Goal: Transaction & Acquisition: Purchase product/service

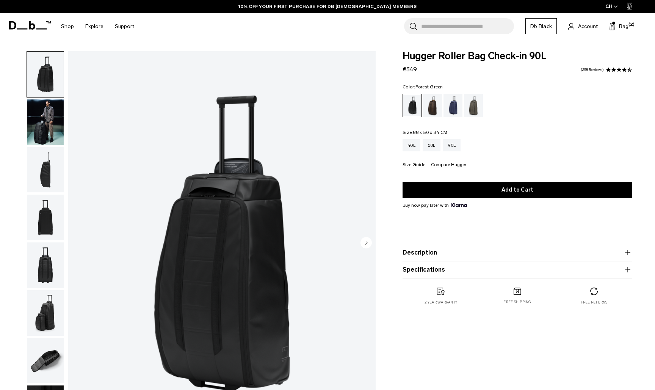
click at [473, 104] on div "Forest Green" at bounding box center [473, 106] width 19 height 24
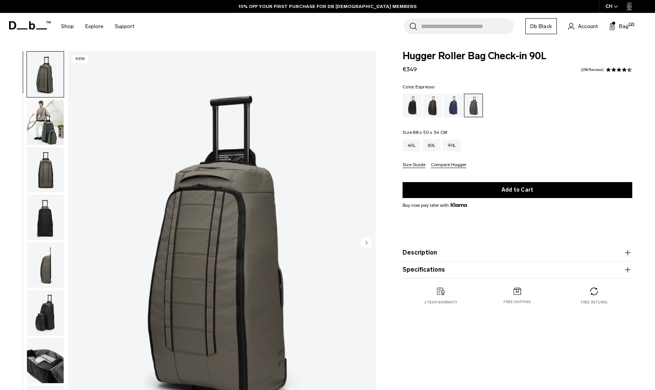
click at [431, 108] on div "Espresso" at bounding box center [432, 106] width 19 height 24
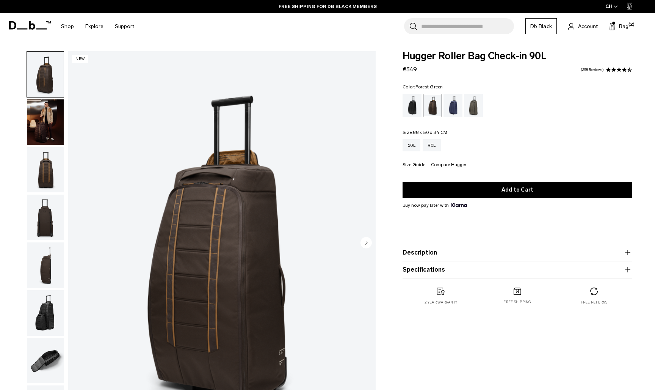
click at [475, 111] on div "Forest Green" at bounding box center [473, 106] width 19 height 24
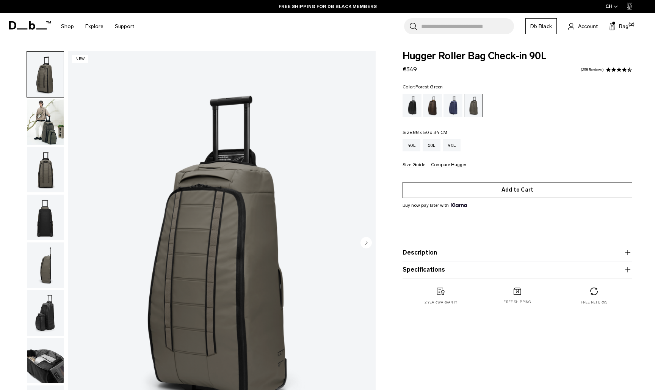
click at [496, 187] on button "Add to Cart" at bounding box center [518, 190] width 230 height 16
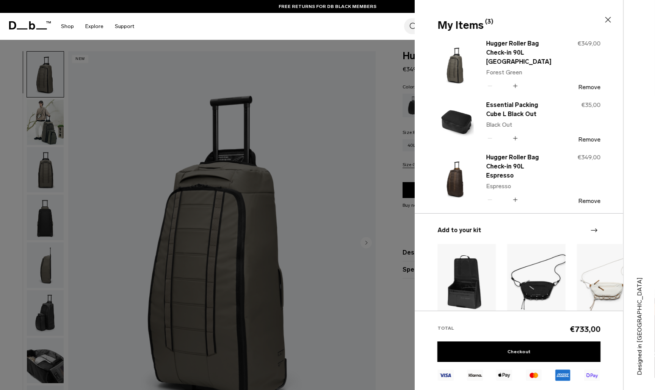
click at [517, 140] on icon at bounding box center [515, 138] width 7 height 11
click at [593, 227] on icon "Next slide" at bounding box center [594, 230] width 9 height 9
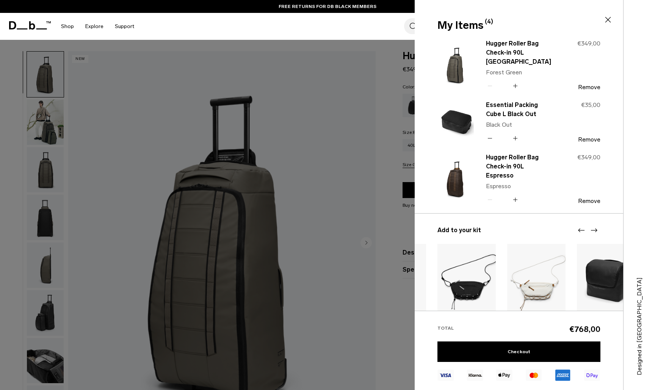
click at [593, 227] on icon "Next slide" at bounding box center [594, 230] width 9 height 9
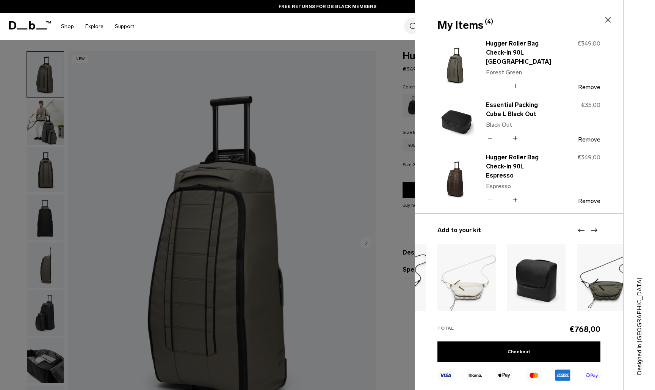
click at [593, 227] on icon "Next slide" at bounding box center [594, 230] width 9 height 9
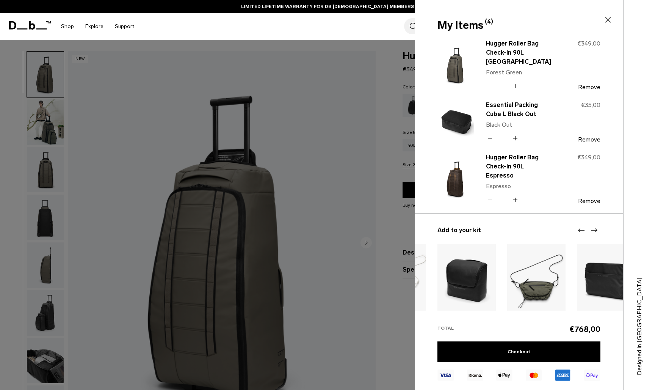
click at [593, 227] on icon "Next slide" at bounding box center [594, 230] width 9 height 9
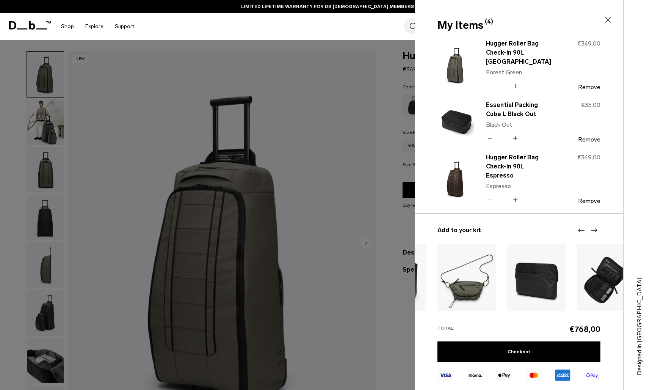
click at [593, 227] on icon "Next slide" at bounding box center [594, 230] width 9 height 9
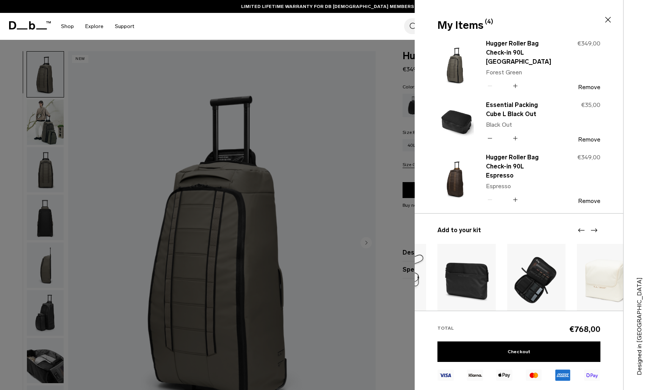
click at [593, 227] on icon "Next slide" at bounding box center [594, 230] width 9 height 9
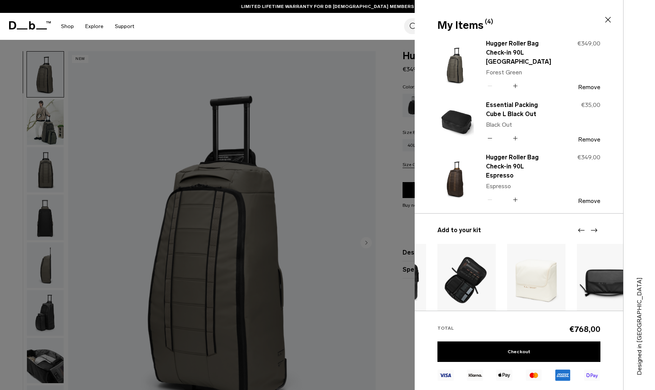
click at [593, 227] on icon "Next slide" at bounding box center [594, 230] width 9 height 9
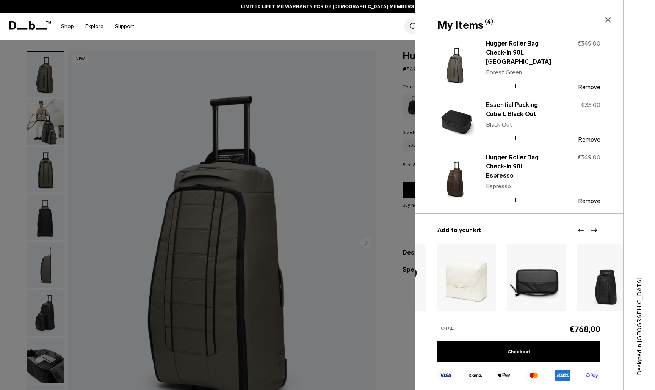
click at [595, 229] on icon "Next slide" at bounding box center [594, 230] width 9 height 9
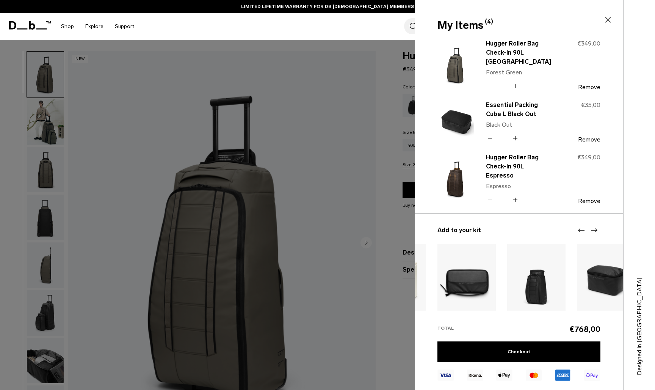
click at [595, 229] on icon "Next slide" at bounding box center [594, 230] width 9 height 9
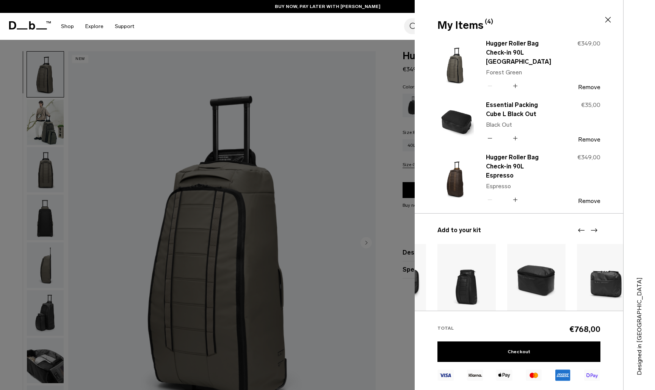
click at [545, 279] on img "11 / 20" at bounding box center [536, 280] width 58 height 73
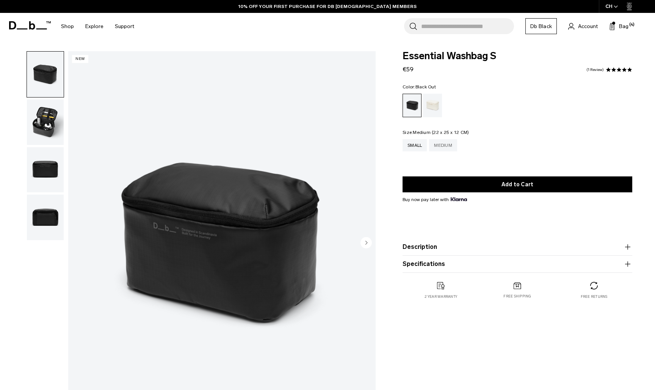
click at [452, 144] on div "Medium" at bounding box center [443, 145] width 28 height 12
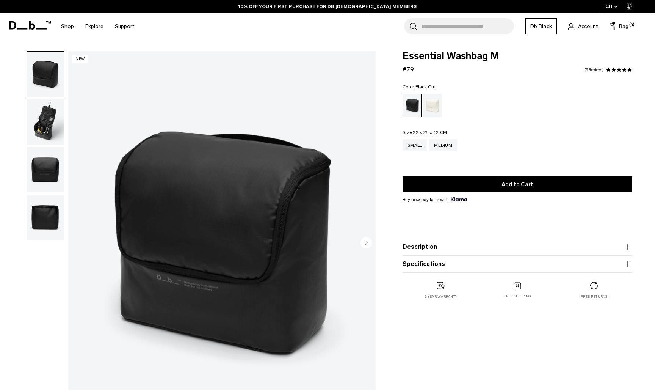
click at [44, 126] on img "button" at bounding box center [45, 122] width 37 height 46
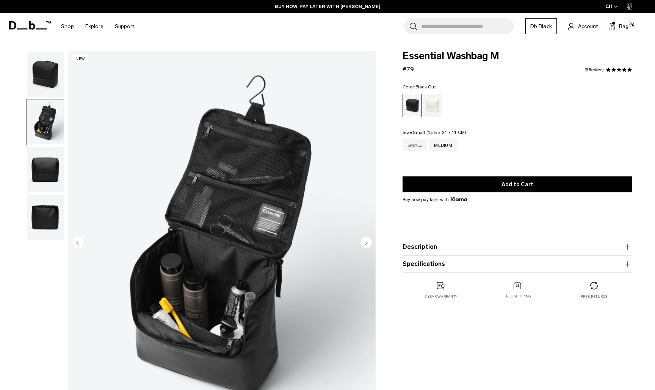
click at [419, 143] on div "Small" at bounding box center [415, 145] width 24 height 12
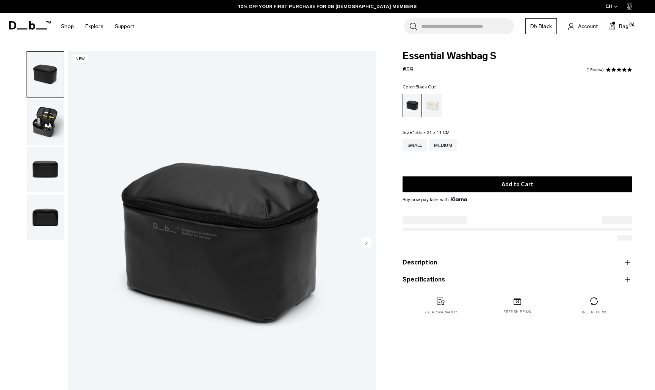
click at [40, 128] on img "button" at bounding box center [45, 122] width 37 height 46
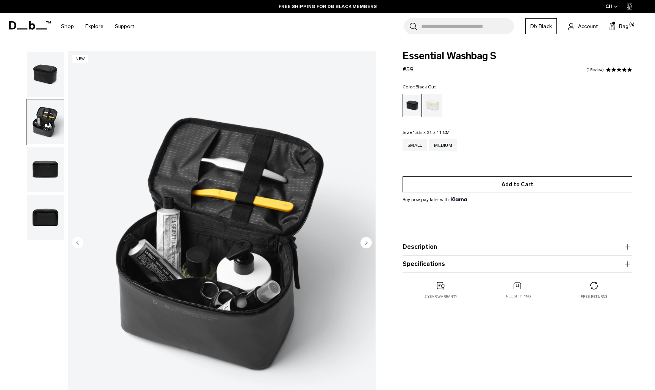
click at [521, 189] on button "Add to Cart" at bounding box center [518, 184] width 230 height 16
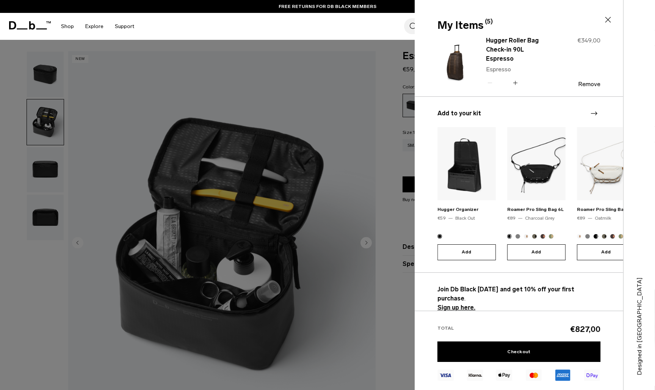
scroll to position [173, 0]
click at [595, 112] on icon "Next slide" at bounding box center [594, 113] width 9 height 9
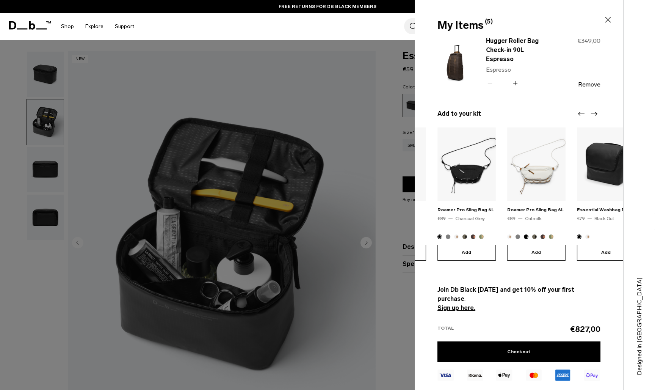
click at [595, 112] on icon "Next slide" at bounding box center [594, 113] width 9 height 9
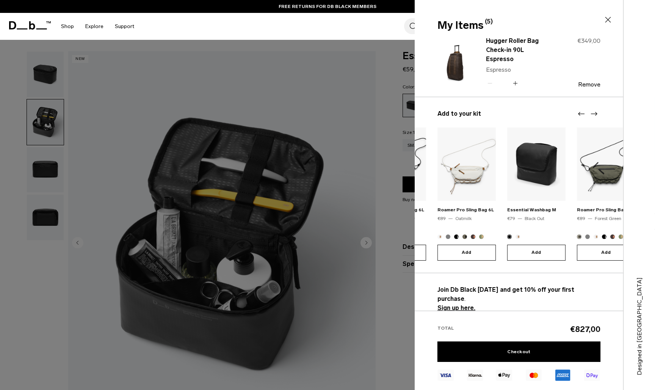
click at [595, 112] on icon "Next slide" at bounding box center [594, 113] width 9 height 9
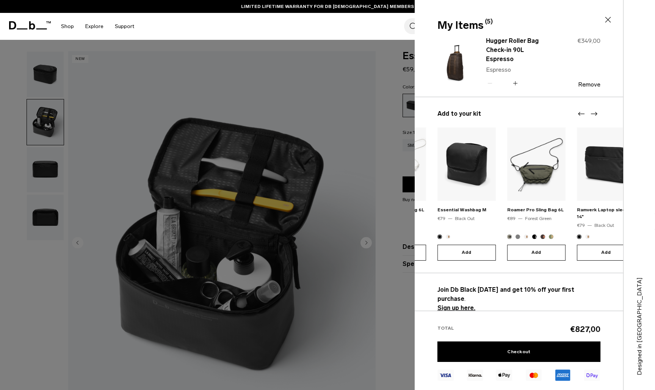
click at [595, 112] on icon "Next slide" at bounding box center [594, 113] width 9 height 9
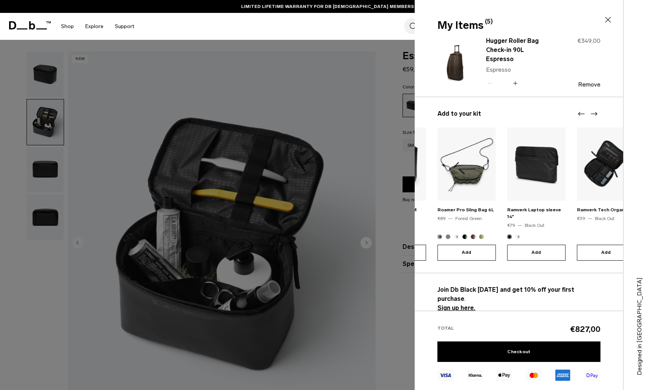
click at [595, 112] on icon "Next slide" at bounding box center [594, 113] width 9 height 9
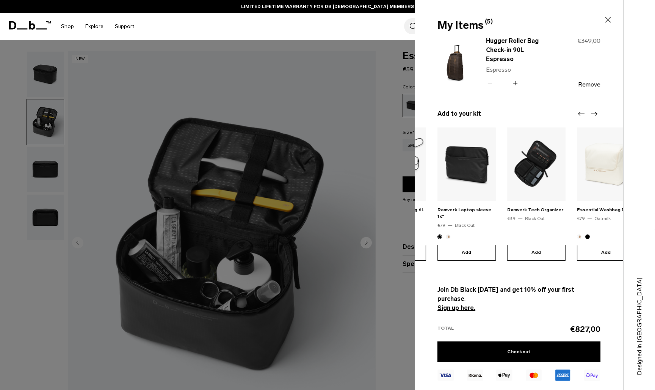
click at [595, 112] on icon "Next slide" at bounding box center [594, 113] width 9 height 9
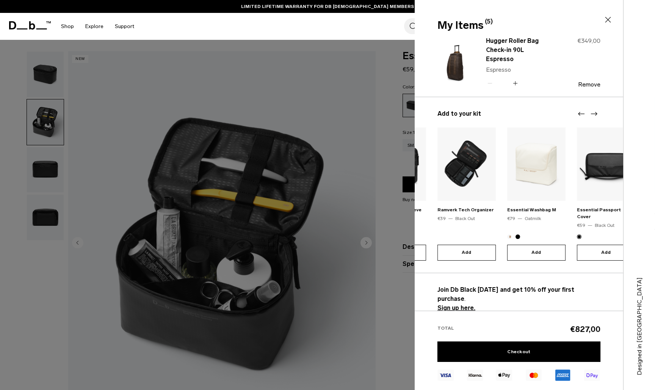
click at [595, 112] on icon "Next slide" at bounding box center [594, 113] width 9 height 9
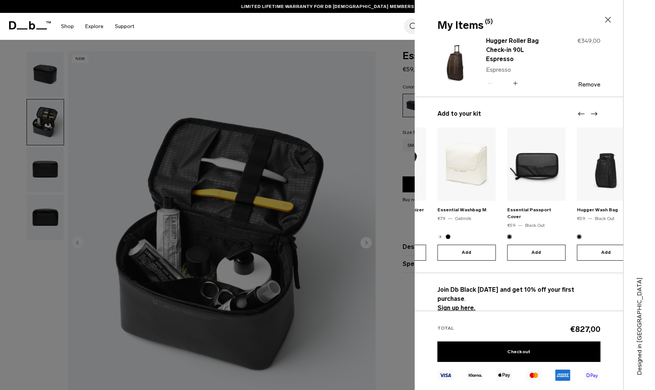
click at [595, 112] on icon "Next slide" at bounding box center [594, 113] width 9 height 9
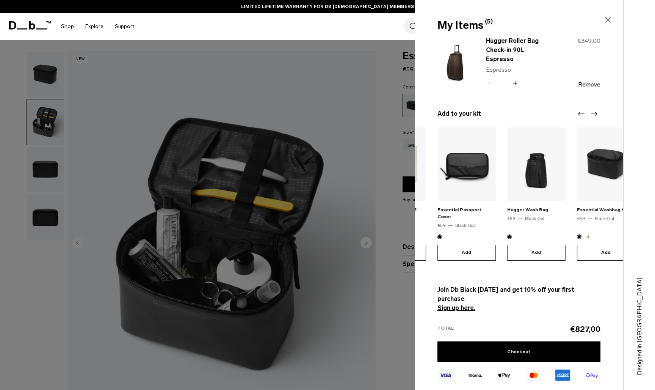
click at [595, 112] on icon "Next slide" at bounding box center [594, 113] width 9 height 9
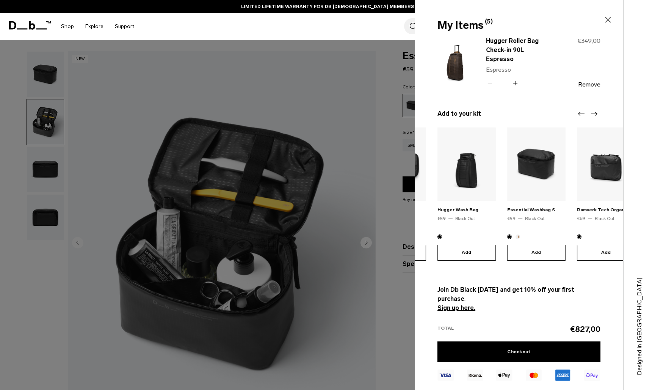
click at [595, 112] on icon "Next slide" at bounding box center [594, 113] width 9 height 9
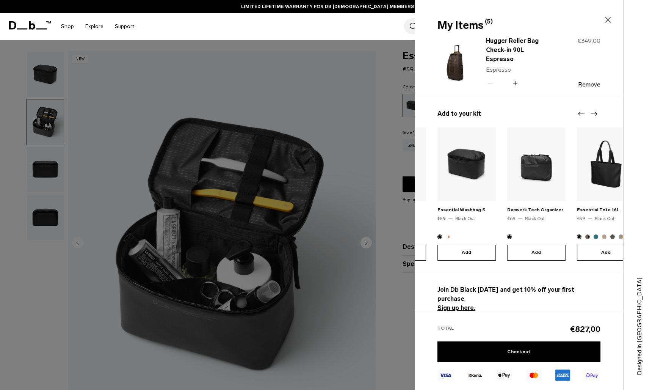
click at [595, 112] on icon "Next slide" at bounding box center [594, 113] width 9 height 9
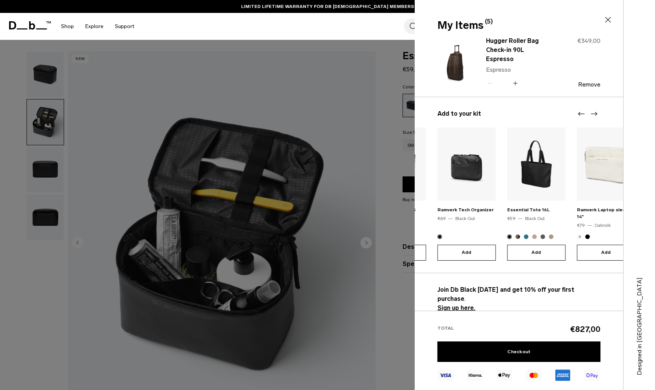
click at [595, 112] on icon "Next slide" at bounding box center [594, 113] width 9 height 9
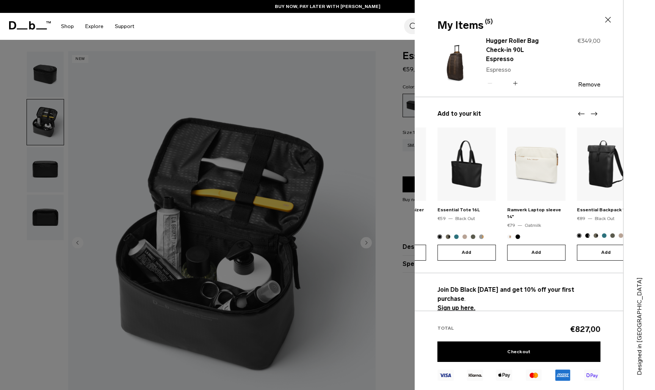
click at [595, 112] on icon "Next slide" at bounding box center [594, 113] width 9 height 9
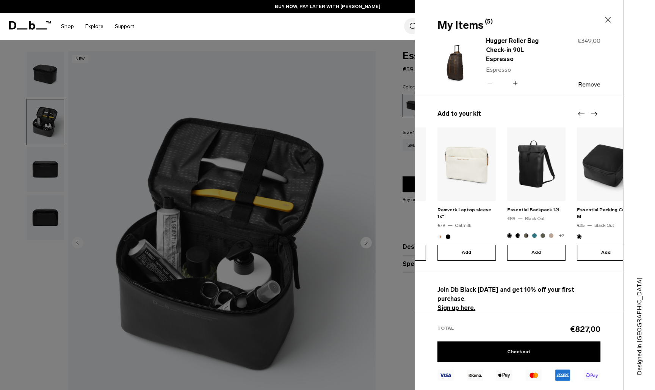
click at [595, 112] on icon "Next slide" at bounding box center [594, 113] width 9 height 9
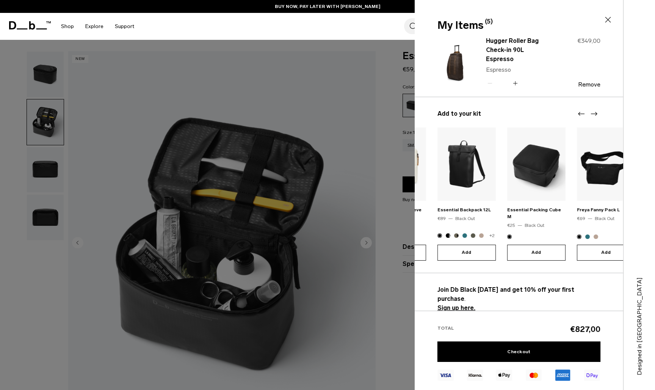
click at [521, 171] on img "16 / 20" at bounding box center [536, 163] width 58 height 73
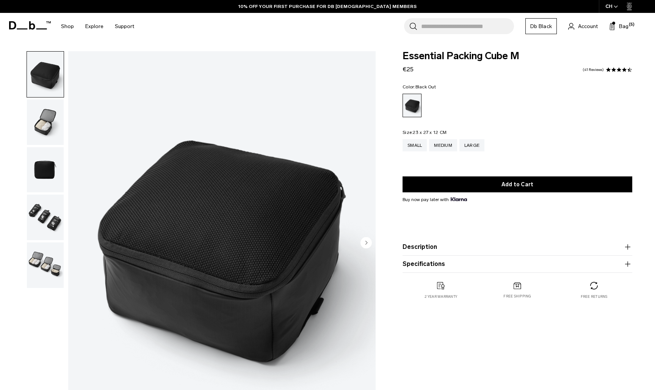
click at [50, 264] on img "button" at bounding box center [45, 265] width 37 height 46
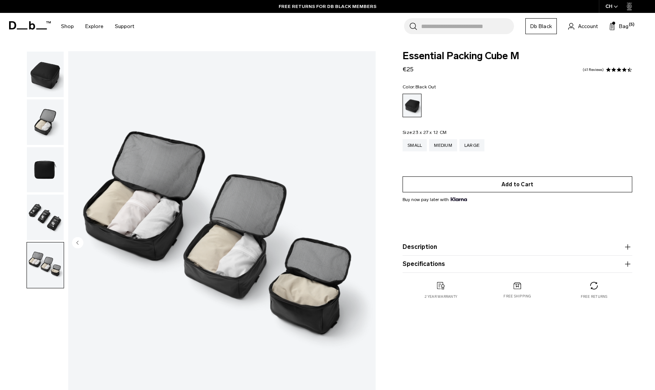
click at [484, 188] on button "Add to Cart" at bounding box center [518, 184] width 230 height 16
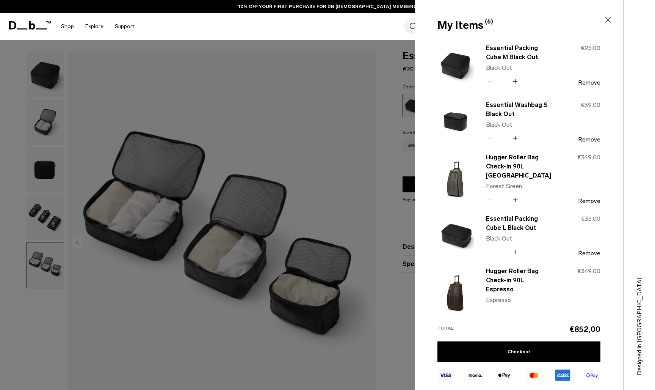
click at [515, 82] on icon at bounding box center [515, 81] width 7 height 11
click at [453, 187] on img at bounding box center [456, 178] width 36 height 45
click at [455, 185] on img at bounding box center [456, 178] width 36 height 45
